Goal: Download file/media

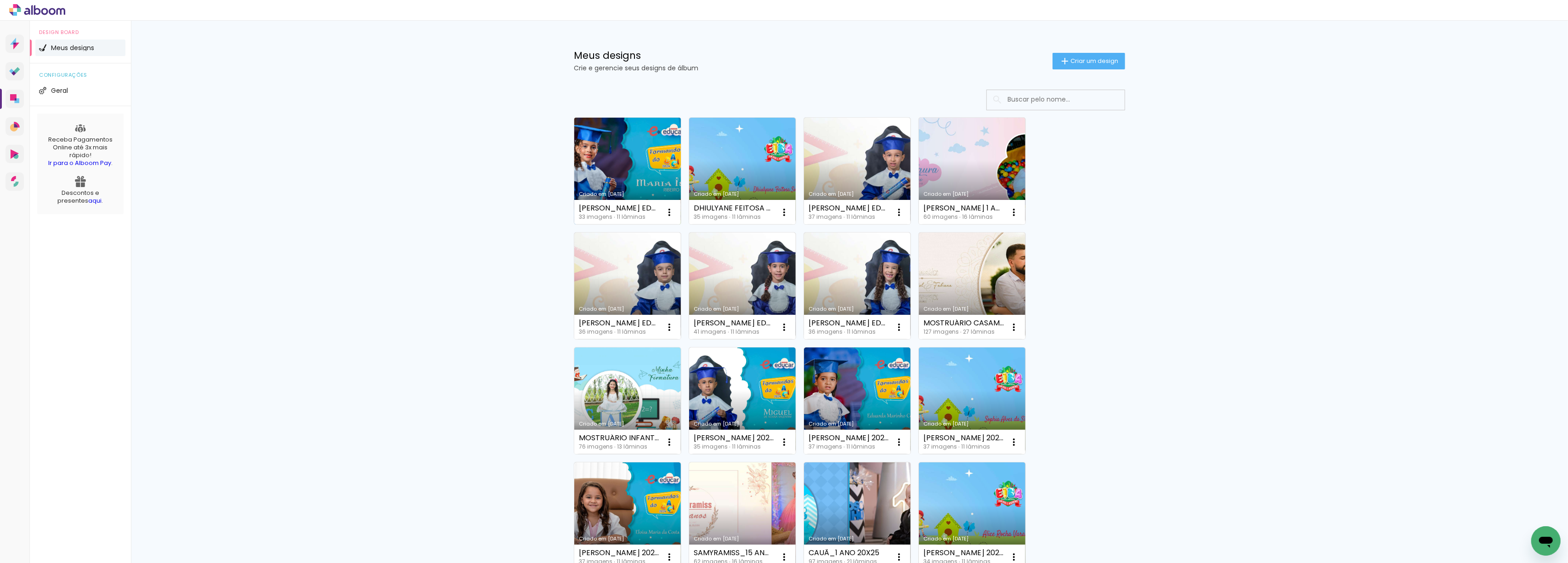
click at [612, 149] on link "Criado em [DATE]" at bounding box center [627, 170] width 107 height 107
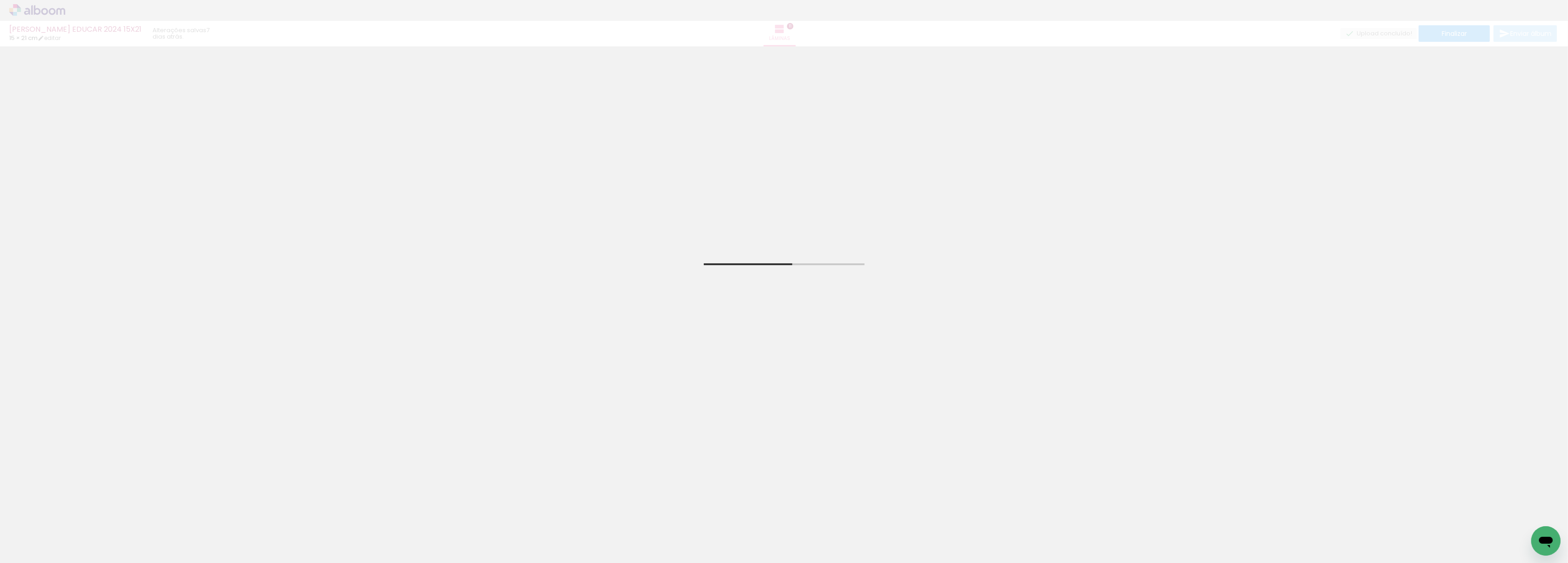
click at [25, 550] on span "Adicionar Fotos" at bounding box center [32, 550] width 27 height 10
click at [0, 0] on input "file" at bounding box center [0, 0] width 0 height 0
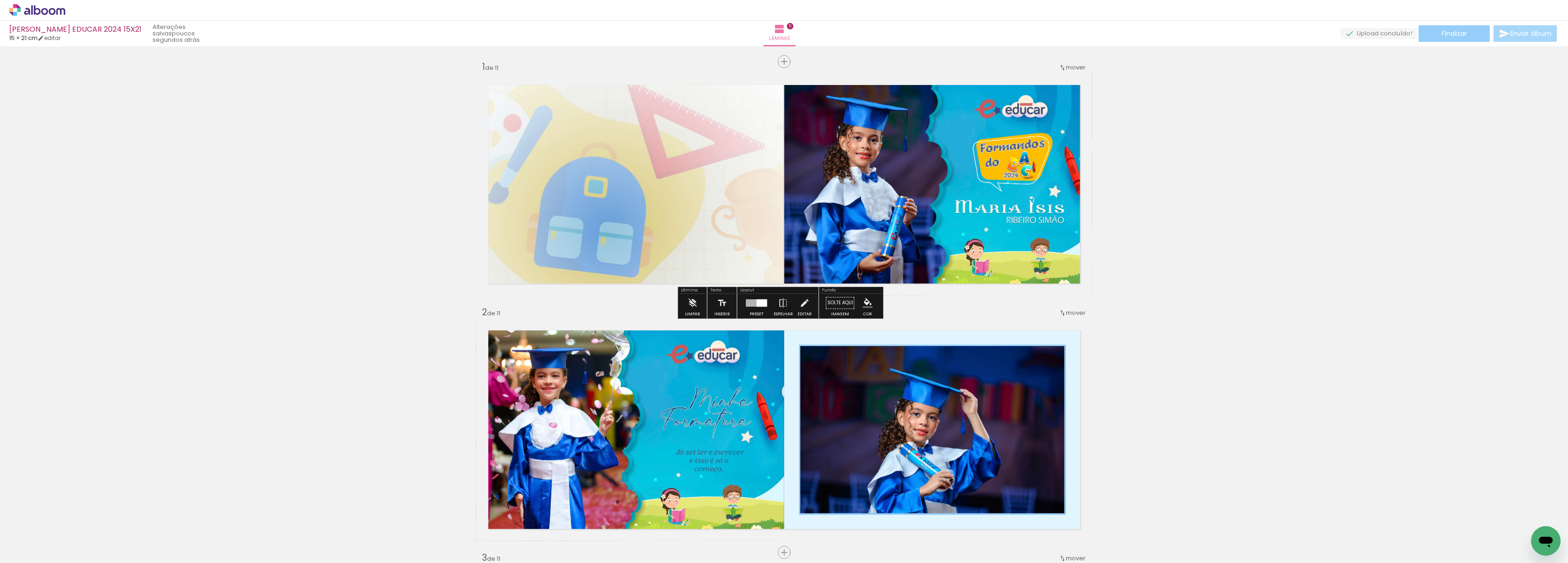
click at [1457, 32] on span "Finalizar" at bounding box center [1454, 33] width 26 height 7
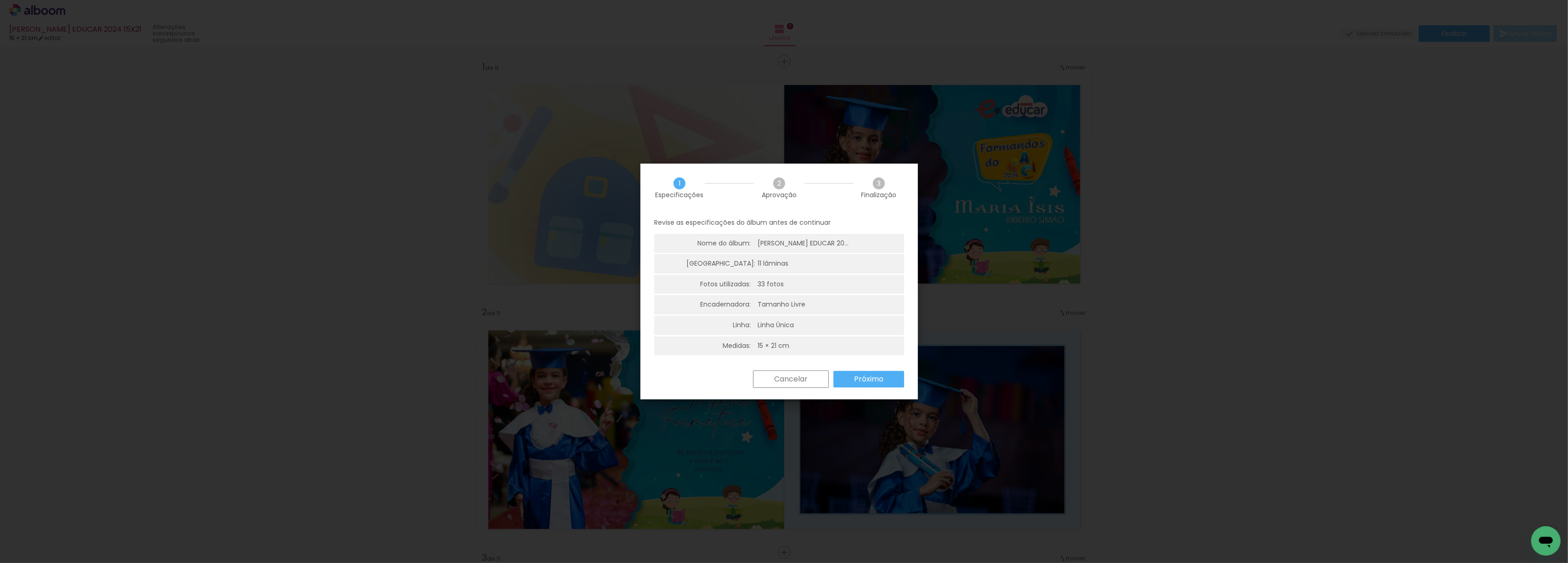
click at [0, 0] on slot "Próximo" at bounding box center [0, 0] width 0 height 0
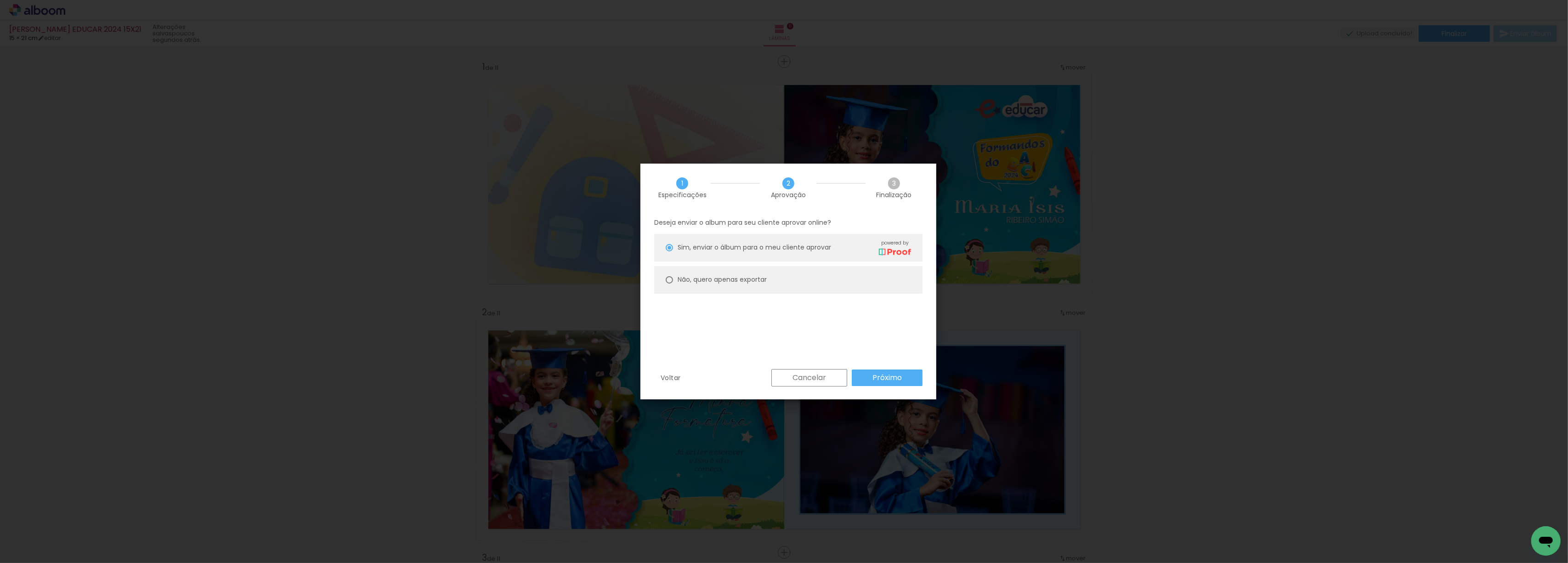
click at [671, 280] on div at bounding box center [670, 280] width 7 height 7
type paper-radio-button "on"
click at [0, 0] on slot "Próximo" at bounding box center [0, 0] width 0 height 0
type input "Alta, 300 DPI"
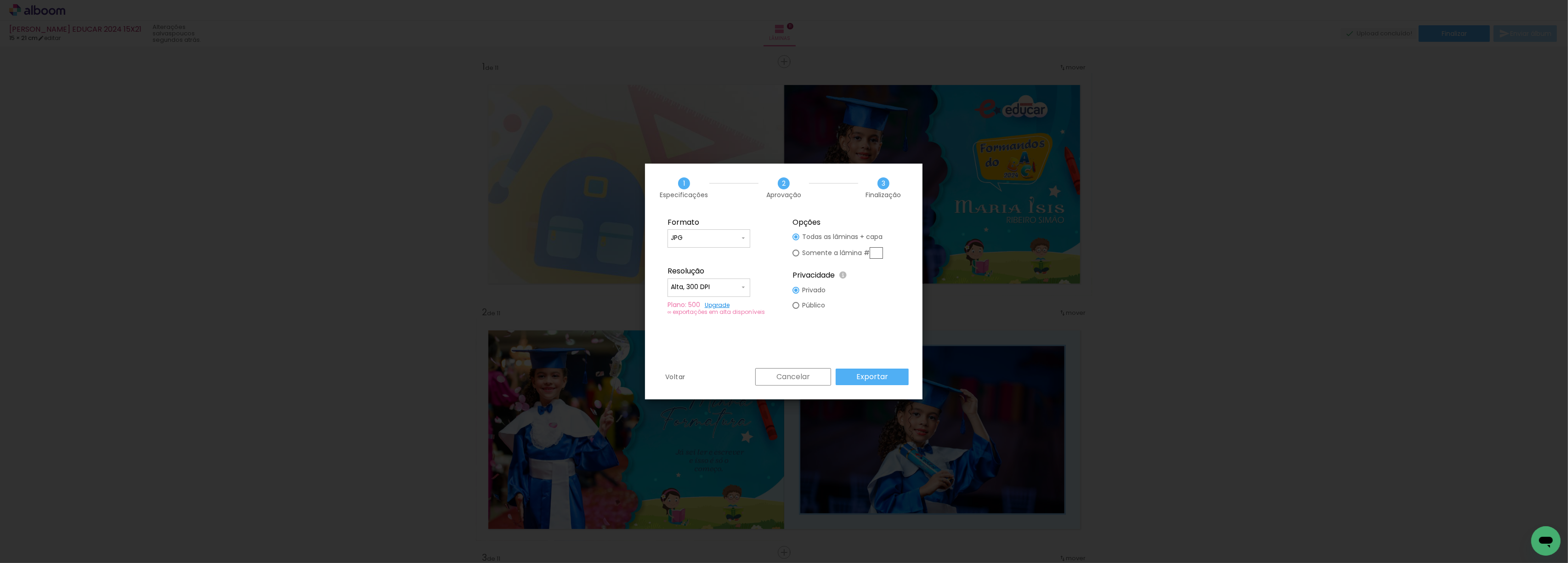
click at [878, 256] on input "text" at bounding box center [877, 253] width 13 height 12
type paper-radio-button "on"
type input "1"
click at [880, 290] on fieldset "Opções Todas as lâminas + capa Somente a lâmina # 1 Privacidade Todo o conteúdo…" at bounding box center [846, 267] width 123 height 110
click at [0, 0] on slot "Exportar" at bounding box center [0, 0] width 0 height 0
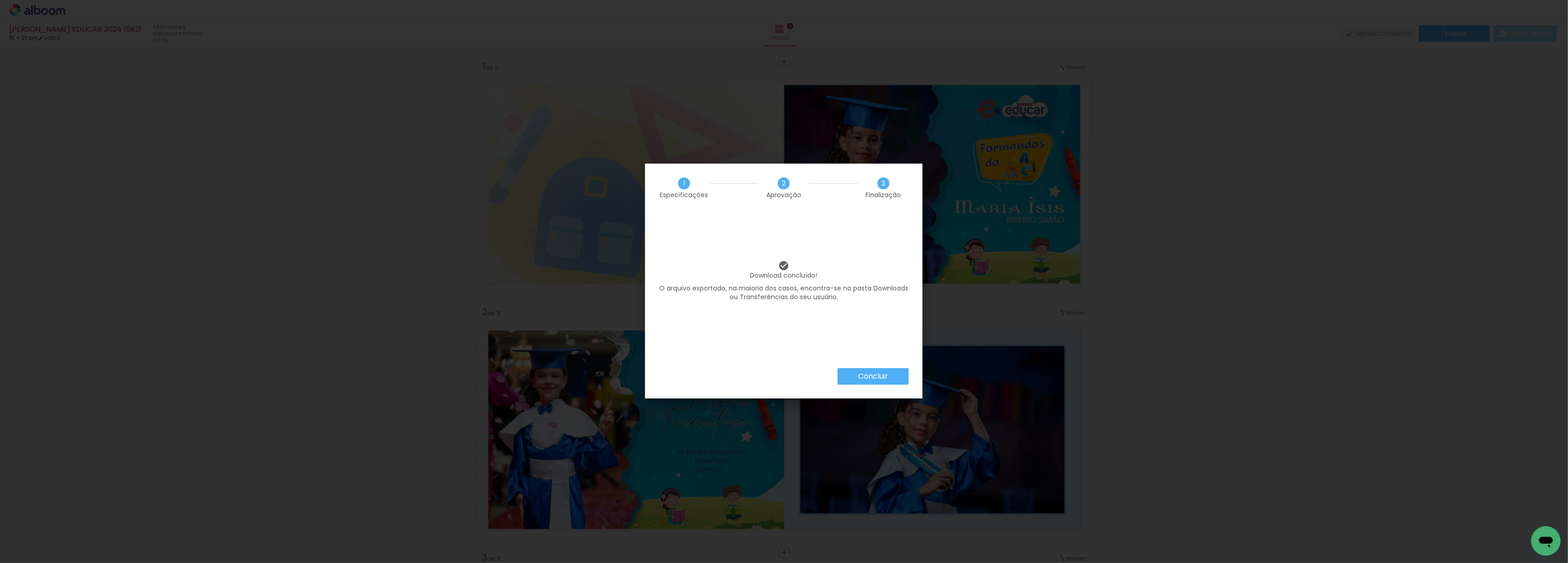
click at [0, 0] on slot "Concluir" at bounding box center [0, 0] width 0 height 0
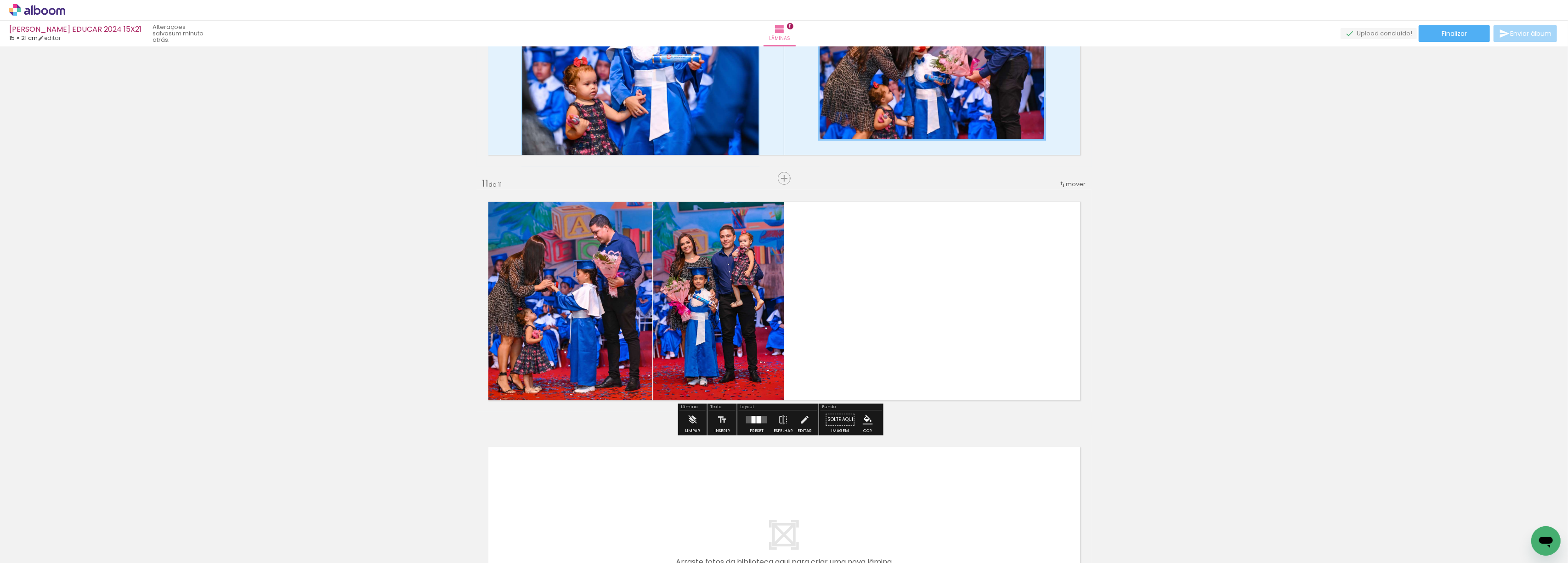
scroll to position [0, 208]
click at [21, 552] on span "Adicionar Fotos" at bounding box center [32, 550] width 27 height 10
click at [0, 0] on input "file" at bounding box center [0, 0] width 0 height 0
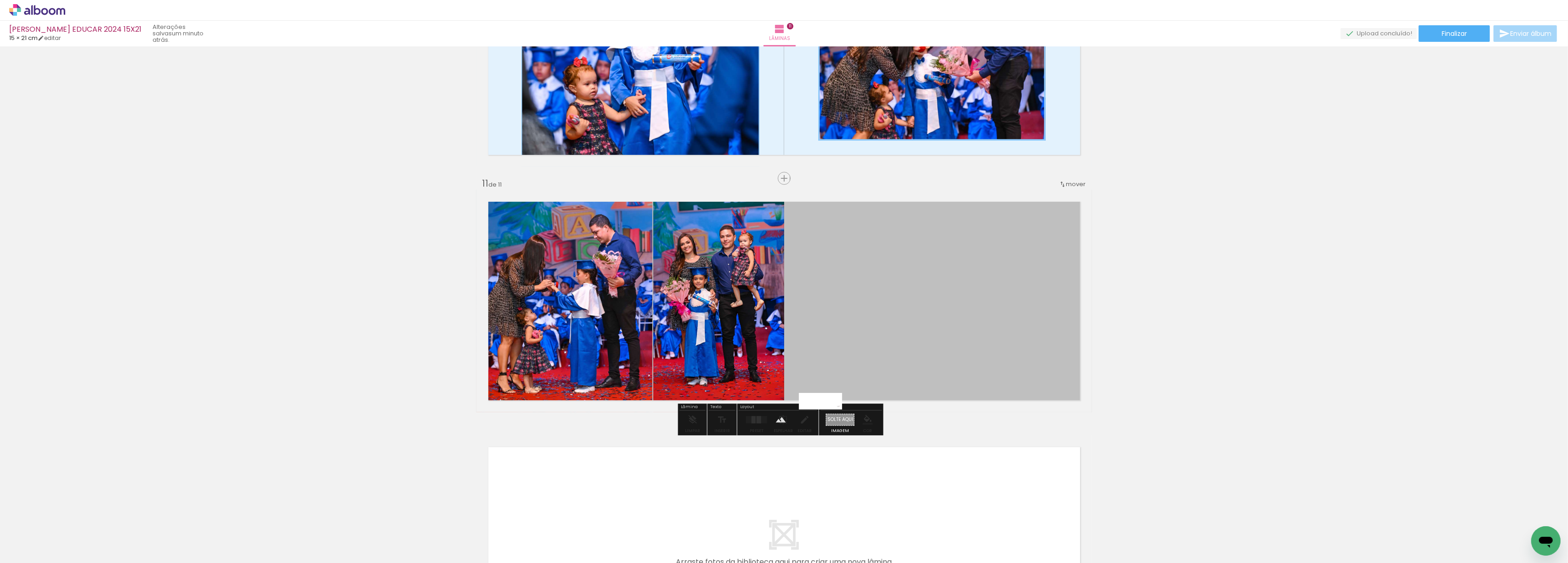
drag, startPoint x: 1522, startPoint y: 535, endPoint x: 827, endPoint y: 421, distance: 704.3
click at [827, 421] on quentale-workspace at bounding box center [784, 281] width 1568 height 563
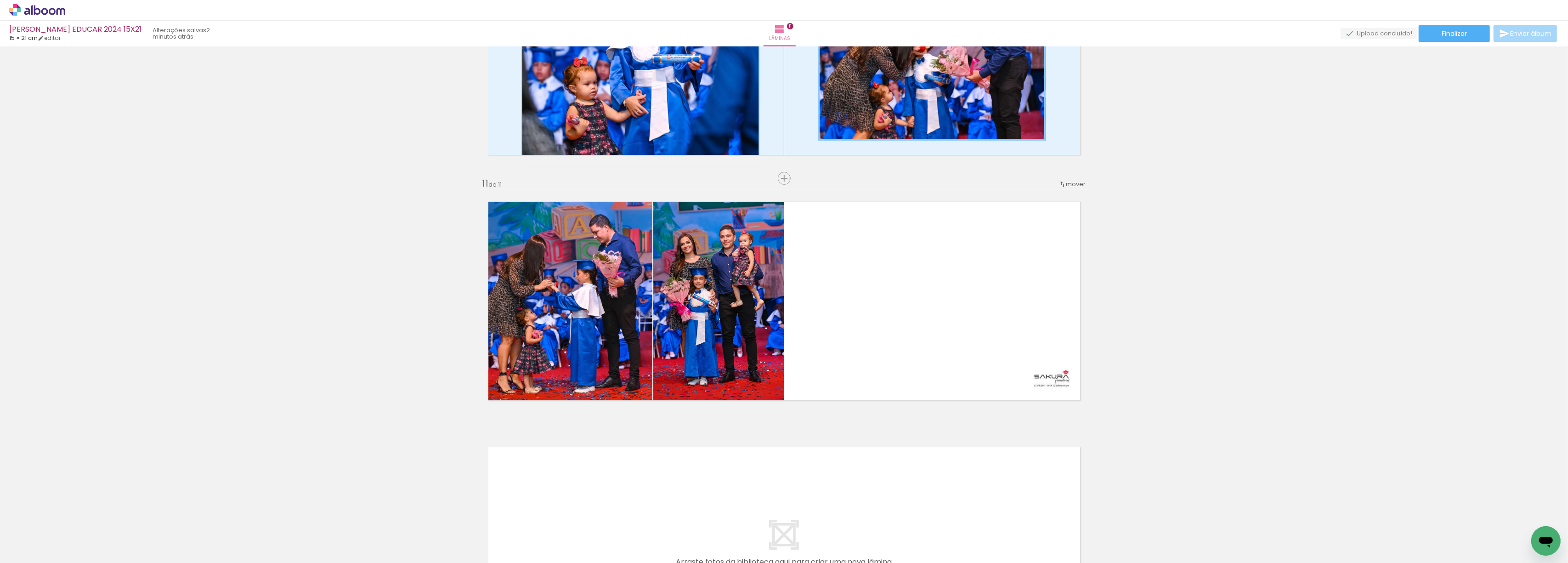
scroll to position [0, 259]
click at [1449, 40] on paper-button "Finalizar" at bounding box center [1454, 33] width 71 height 16
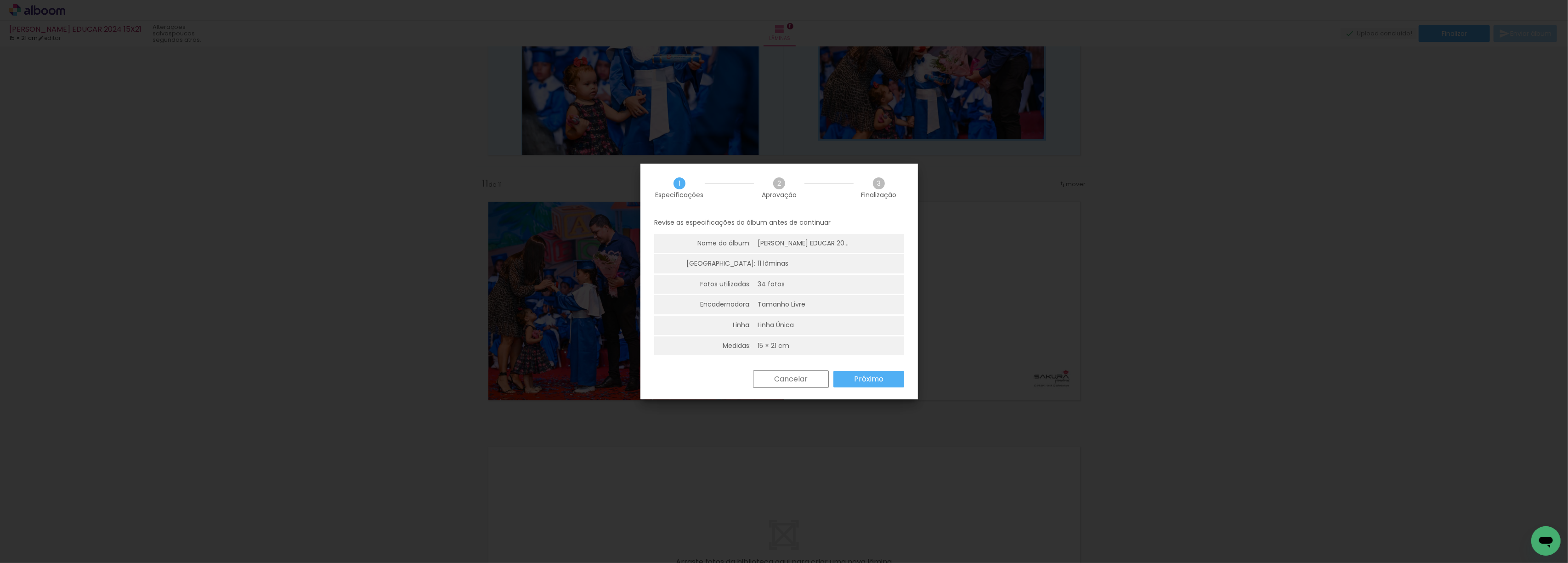
click at [852, 377] on paper-button "Próximo" at bounding box center [869, 379] width 71 height 16
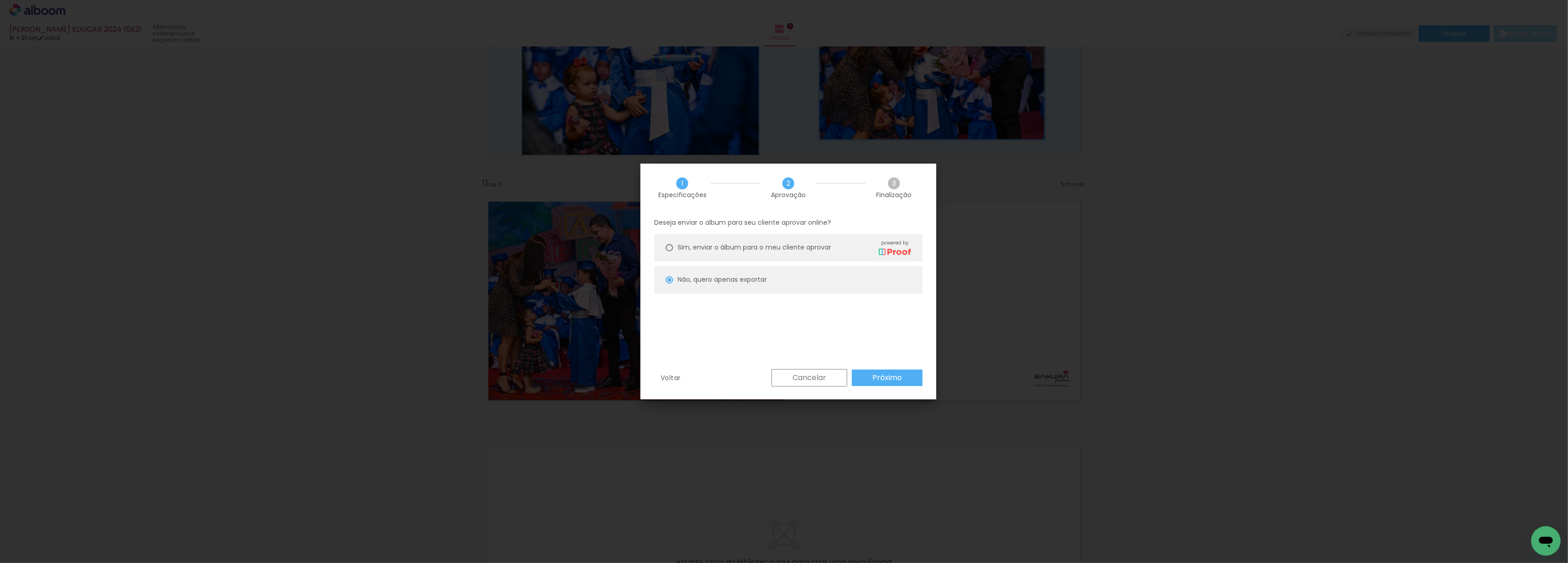
click at [871, 379] on paper-button "Próximo" at bounding box center [887, 377] width 71 height 16
type input "Alta, 300 DPI"
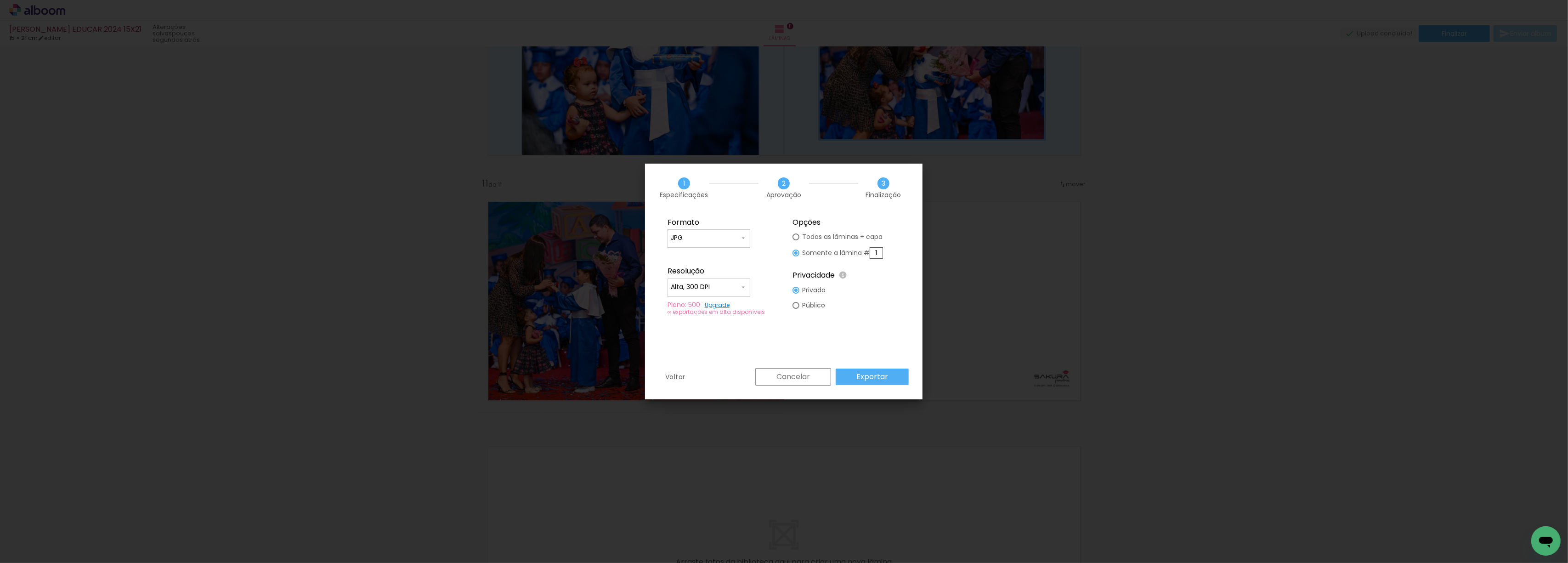
drag, startPoint x: 880, startPoint y: 253, endPoint x: 870, endPoint y: 253, distance: 10.0
click at [0, 0] on slot "Somente a lâmina # 1" at bounding box center [0, 0] width 0 height 0
type paper-radio-button "on"
type input "11"
click at [870, 299] on fieldset "Opções Todas as lâminas + capa Somente a lâmina # 11 Privacidade Todo o conteúd…" at bounding box center [846, 267] width 123 height 110
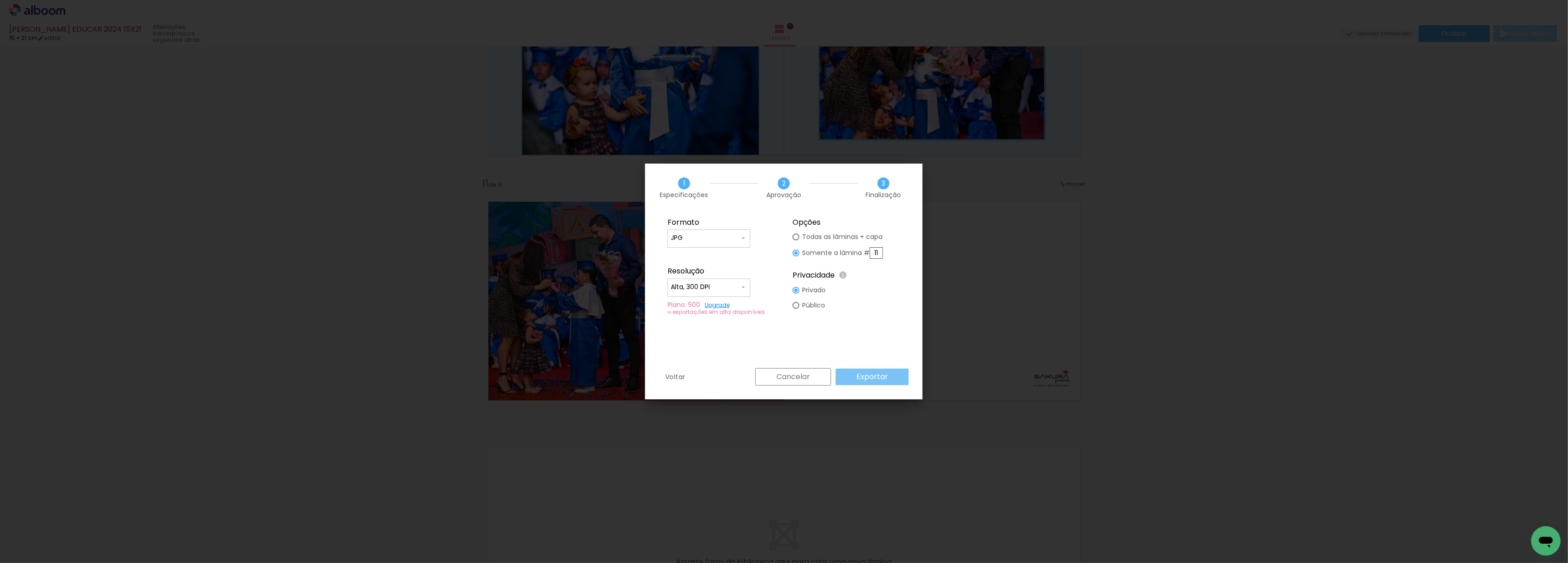
click at [0, 0] on slot "Exportar" at bounding box center [0, 0] width 0 height 0
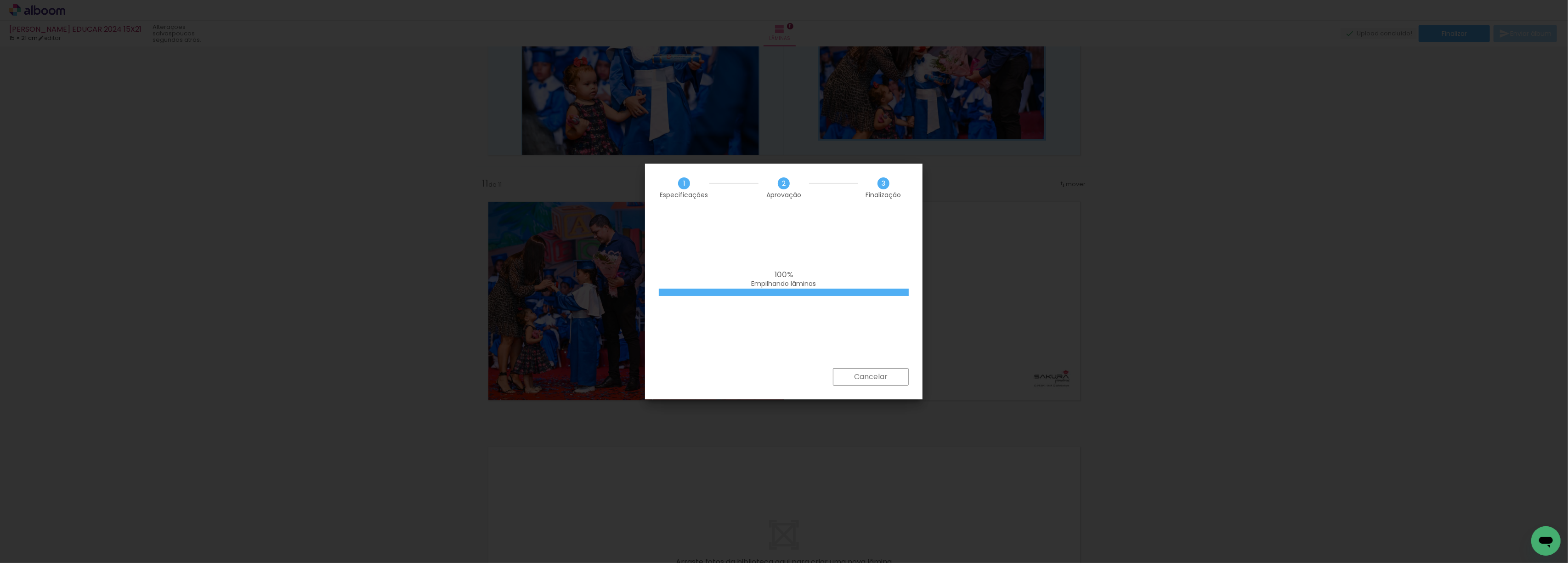
drag, startPoint x: 741, startPoint y: 173, endPoint x: 743, endPoint y: 184, distance: 11.2
click at [743, 184] on div "1 Especificações 2 Aprovação 3 Finalização" at bounding box center [784, 187] width 278 height 48
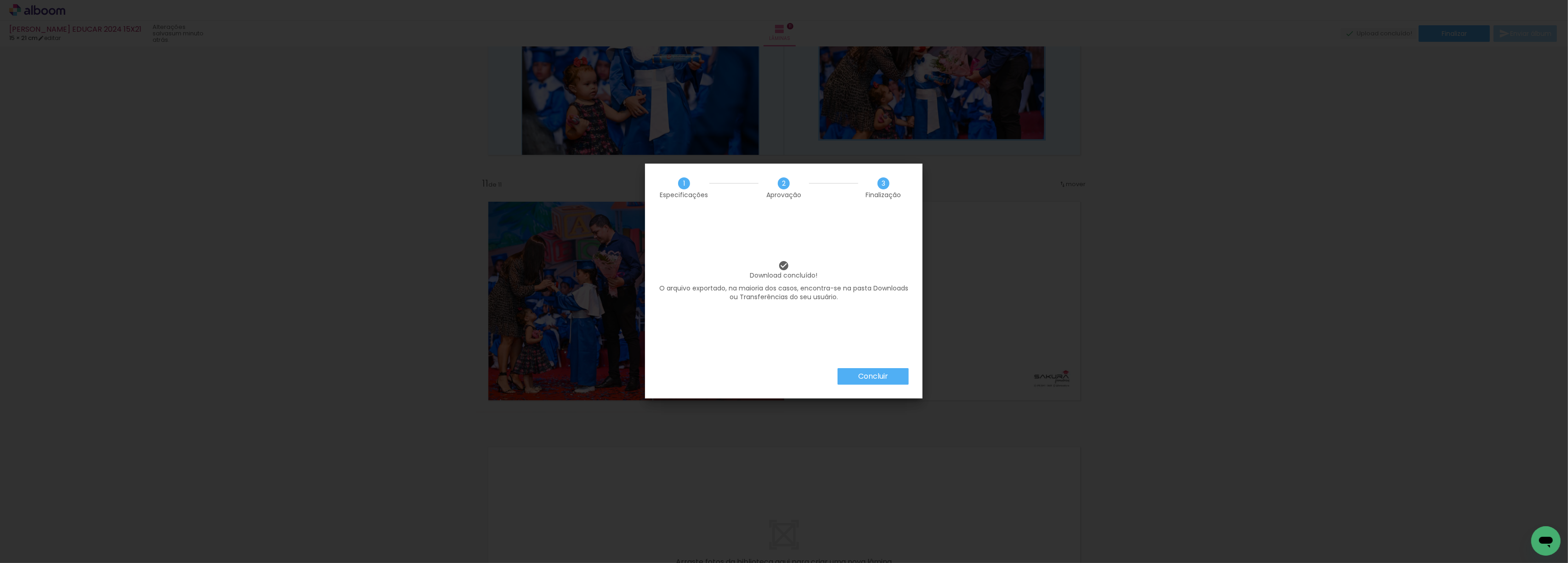
scroll to position [0, 259]
click at [0, 0] on slot "Concluir" at bounding box center [0, 0] width 0 height 0
